Goal: Information Seeking & Learning: Learn about a topic

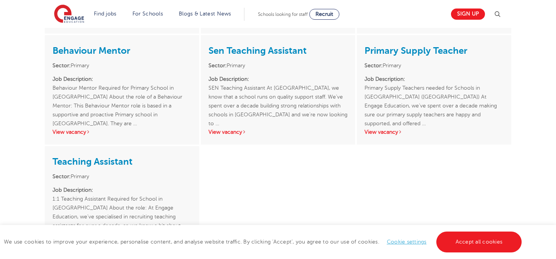
scroll to position [888, 0]
click at [65, 248] on link "View vacancy" at bounding box center [72, 251] width 38 height 6
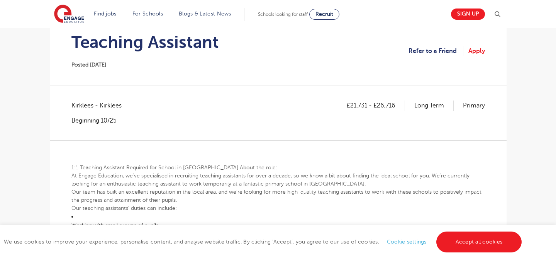
scroll to position [38, 0]
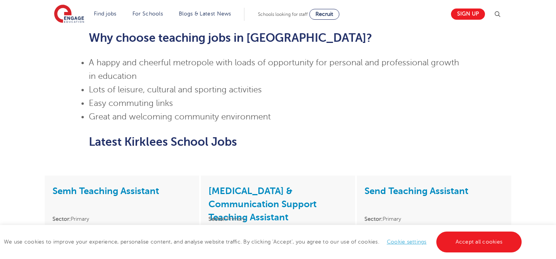
scroll to position [425, 0]
